Goal: Transaction & Acquisition: Purchase product/service

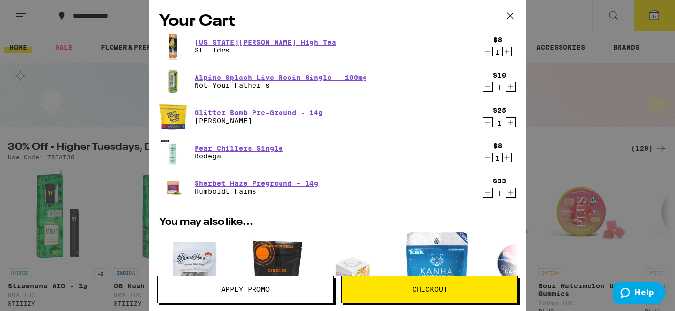
click at [488, 51] on icon "Decrement" at bounding box center [487, 52] width 9 height 12
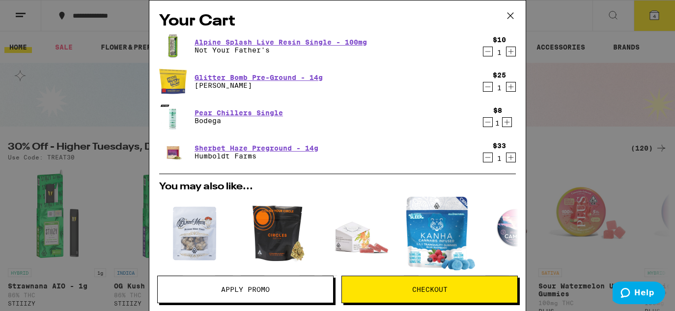
click at [488, 51] on icon "Decrement" at bounding box center [487, 52] width 9 height 12
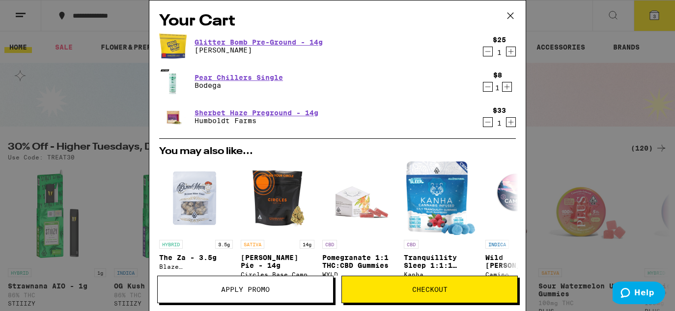
click at [484, 87] on icon "Decrement" at bounding box center [487, 87] width 9 height 12
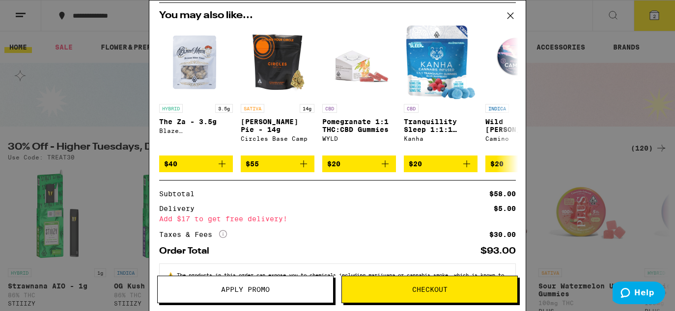
scroll to position [143, 0]
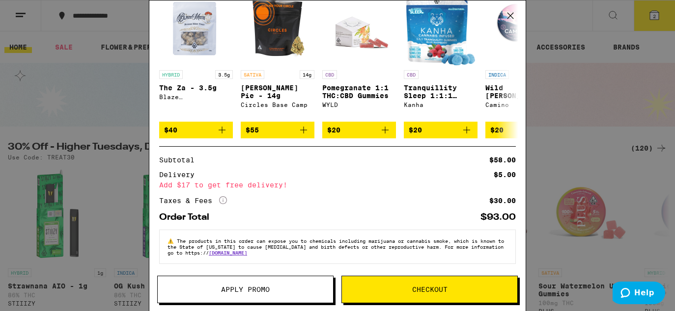
click at [512, 16] on icon at bounding box center [510, 15] width 15 height 15
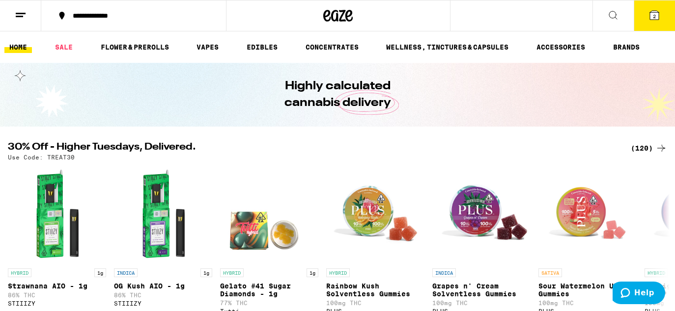
click at [653, 15] on span "2" at bounding box center [654, 16] width 3 height 6
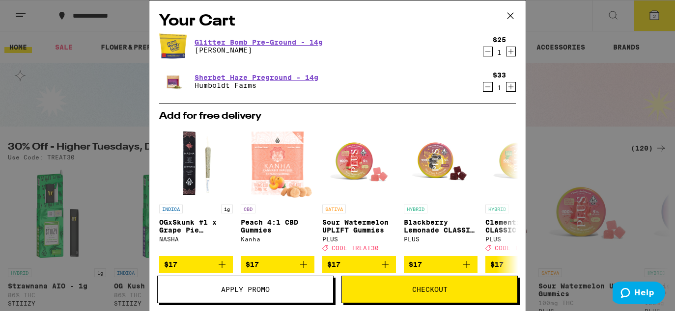
click at [489, 51] on icon "Decrement" at bounding box center [487, 52] width 9 height 12
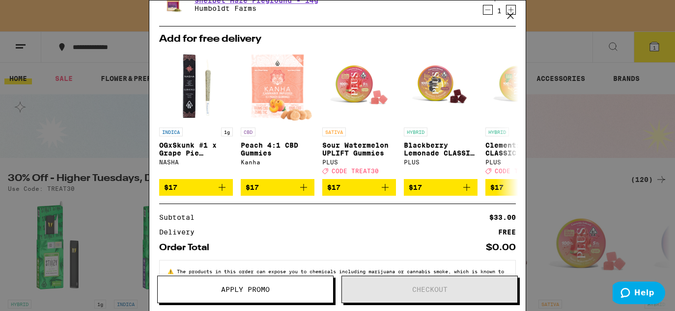
scroll to position [77, 0]
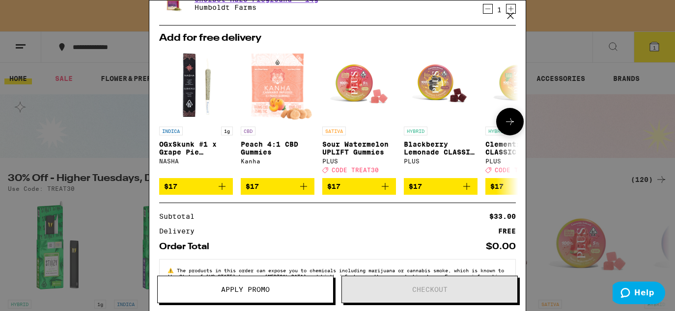
click at [260, 189] on span "$17" at bounding box center [278, 187] width 64 height 12
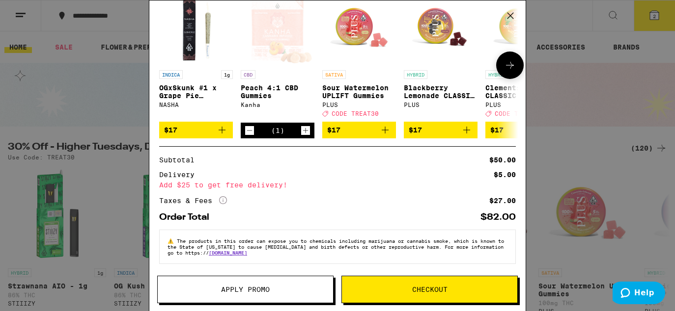
scroll to position [143, 0]
click at [509, 20] on icon at bounding box center [510, 15] width 15 height 15
